Goal: Task Accomplishment & Management: Use online tool/utility

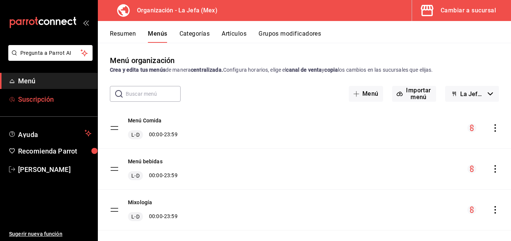
click at [27, 102] on span "Suscripción" at bounding box center [54, 99] width 73 height 10
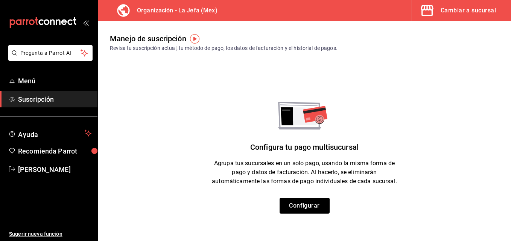
click at [461, 9] on div "Cambiar a sucursal" at bounding box center [467, 10] width 55 height 11
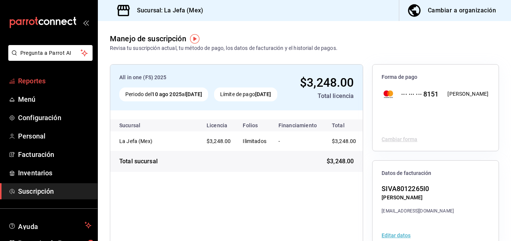
click at [31, 81] on span "Reportes" at bounding box center [54, 81] width 73 height 10
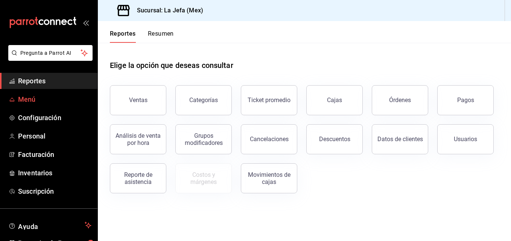
click at [27, 99] on span "Menú" at bounding box center [54, 99] width 73 height 10
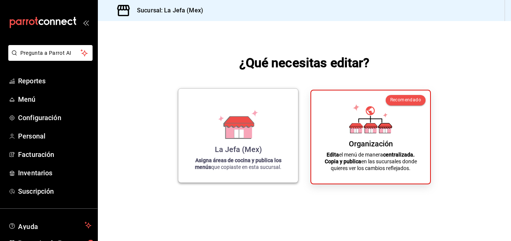
click at [249, 153] on div "La Jefa (Mex)" at bounding box center [238, 149] width 47 height 9
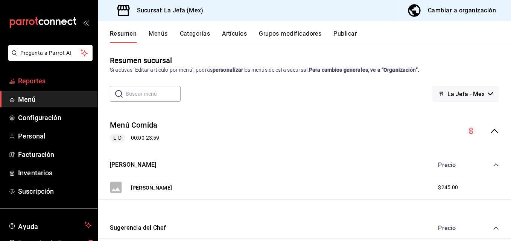
click at [35, 81] on span "Reportes" at bounding box center [54, 81] width 73 height 10
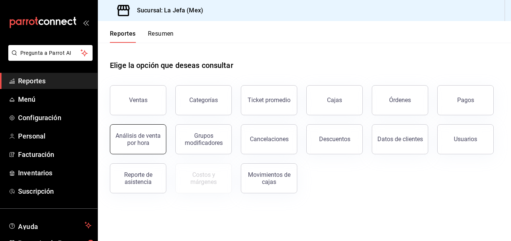
click at [137, 141] on div "Análisis de venta por hora" at bounding box center [138, 139] width 47 height 14
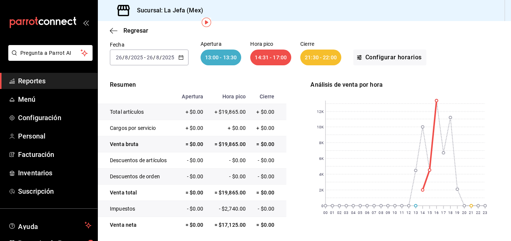
scroll to position [27, 0]
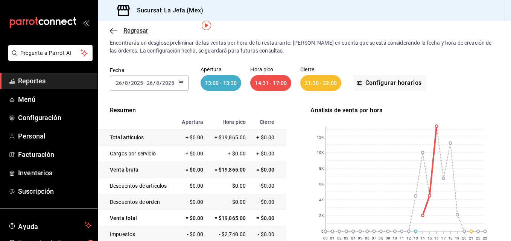
click at [115, 30] on icon "button" at bounding box center [114, 30] width 8 height 0
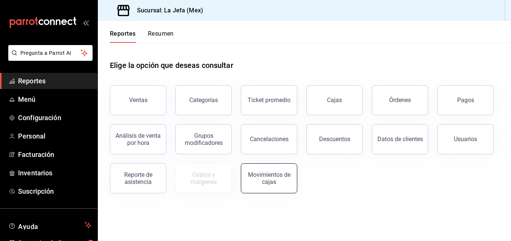
click at [270, 174] on div "Movimientos de cajas" at bounding box center [269, 178] width 47 height 14
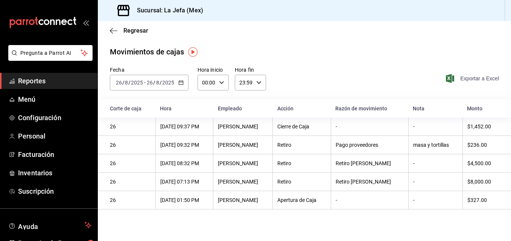
click at [473, 80] on span "Exportar a Excel" at bounding box center [473, 78] width 52 height 9
